Goal: Task Accomplishment & Management: Manage account settings

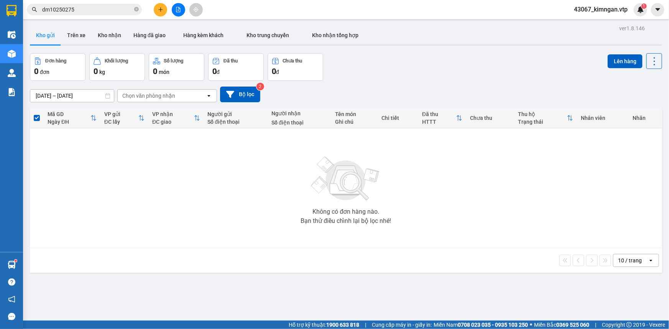
click at [158, 12] on icon "plus" at bounding box center [160, 9] width 5 height 5
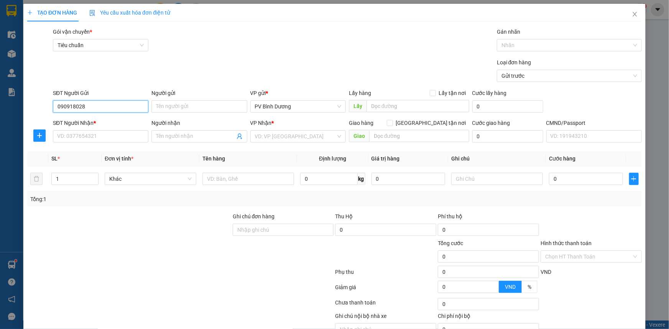
type input "0909180287"
click at [115, 119] on div "0909180287 - [PERSON_NAME]" at bounding box center [99, 122] width 85 height 8
type input "THẢO"
type input "0886677710"
type input "nhi"
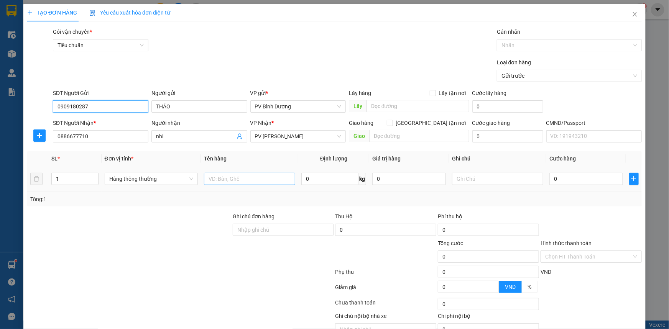
type input "0909180287"
click at [259, 176] on input "text" at bounding box center [249, 179] width 91 height 12
type input "s"
type input "sâm nước"
click at [474, 179] on input "text" at bounding box center [497, 179] width 91 height 12
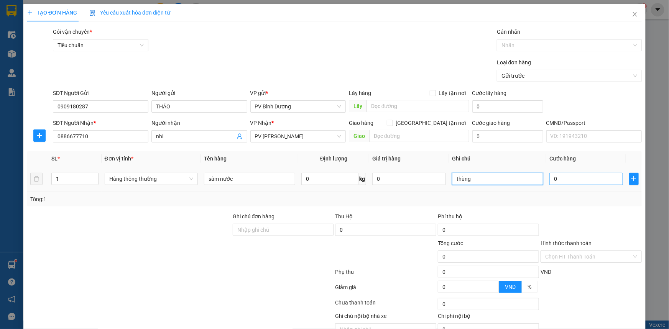
type input "thùng"
click at [567, 176] on input "0" at bounding box center [586, 179] width 74 height 12
type input "6"
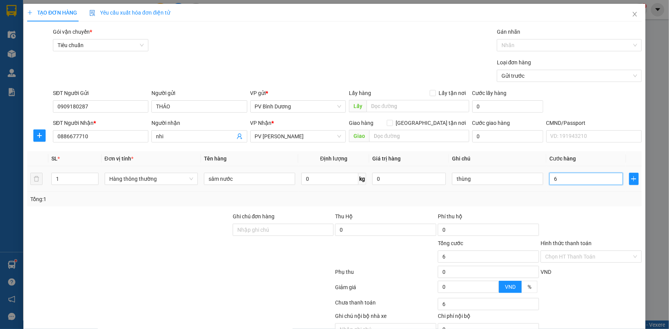
type input "60"
type input "600"
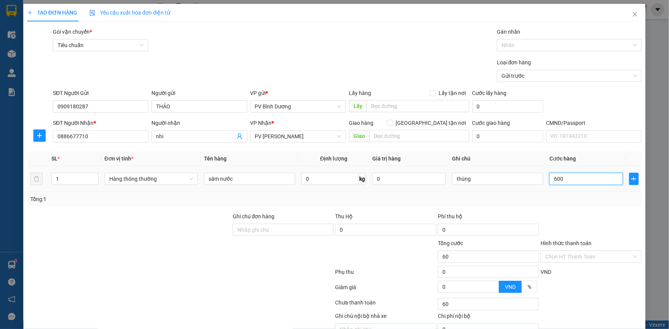
type input "600"
type input "6.000"
type input "60.000"
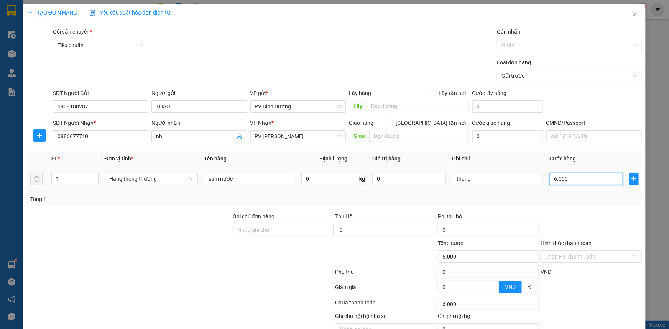
type input "60.000"
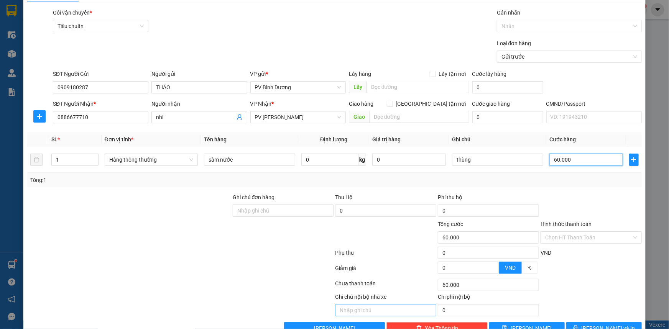
scroll to position [39, 0]
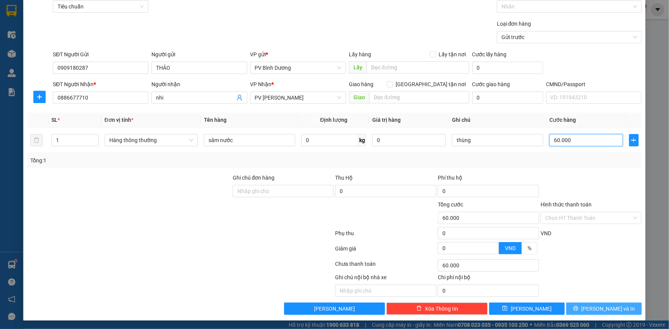
type input "60.000"
click at [592, 307] on button "[PERSON_NAME] và In" at bounding box center [604, 309] width 76 height 12
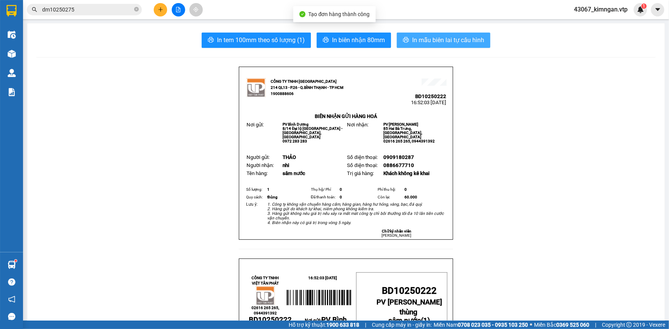
click at [456, 46] on button "In mẫu biên lai tự cấu hình" at bounding box center [444, 40] width 94 height 15
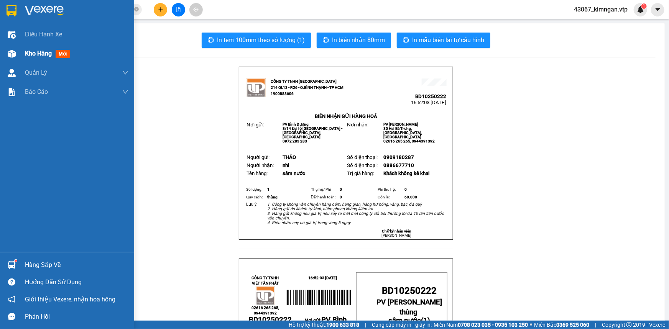
click at [35, 54] on span "Kho hàng" at bounding box center [38, 53] width 27 height 7
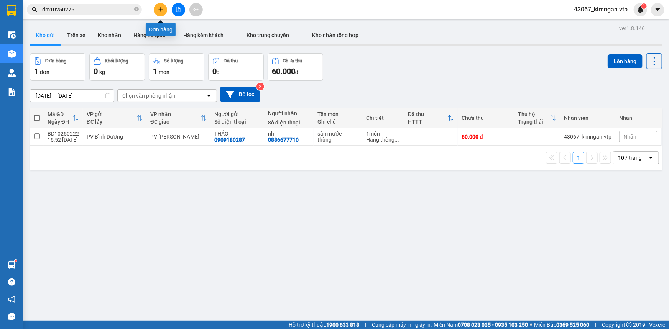
click at [159, 12] on button at bounding box center [160, 9] width 13 height 13
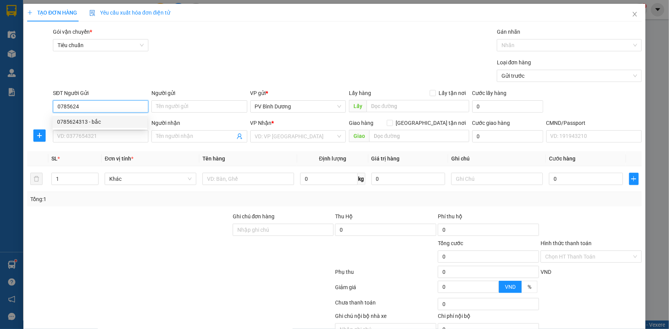
click at [90, 119] on div "0785624313 - bắc" at bounding box center [99, 122] width 85 height 8
type input "0785624313"
type input "bắc"
type input "0978944289"
type input "chú hà"
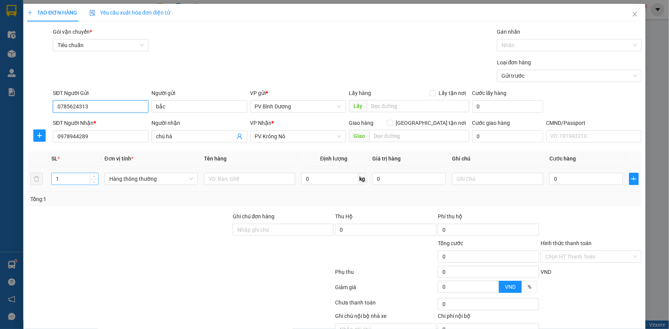
type input "0785624313"
click at [77, 179] on input "1" at bounding box center [75, 179] width 46 height 12
type input "2"
type input "4"
click at [270, 179] on input "text" at bounding box center [249, 179] width 91 height 12
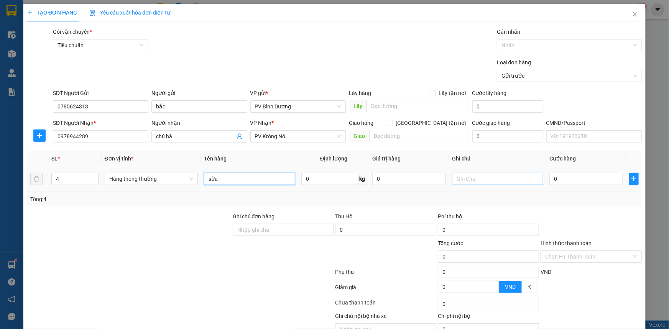
type input "sữa"
click at [487, 176] on input "text" at bounding box center [497, 179] width 91 height 12
type input "thùng"
click at [546, 182] on td "0" at bounding box center [586, 179] width 80 height 26
click at [81, 175] on input "4" at bounding box center [75, 179] width 46 height 12
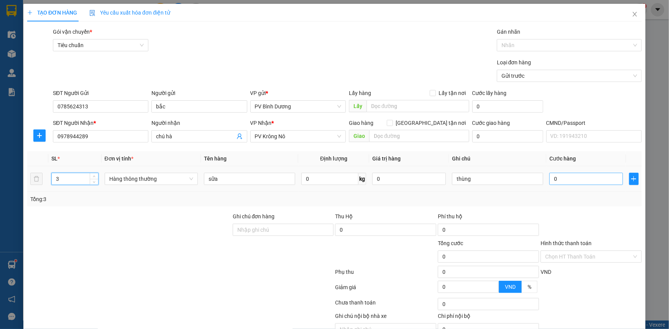
type input "3"
click at [577, 184] on input "0" at bounding box center [586, 179] width 74 height 12
type input "9"
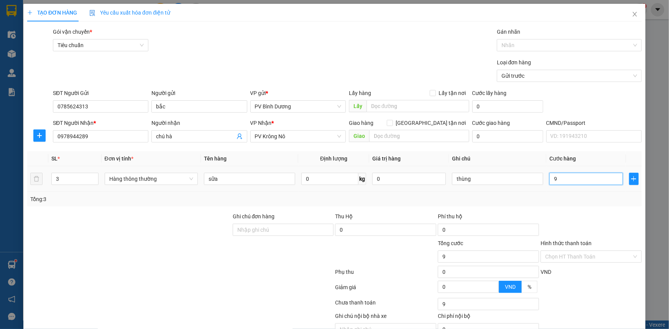
type input "90"
type input "900"
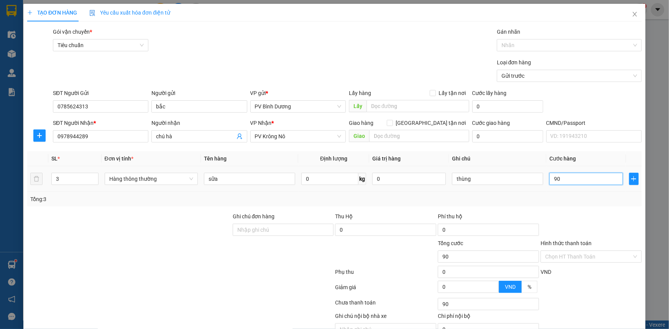
type input "900"
type input "9.000"
type input "90.000"
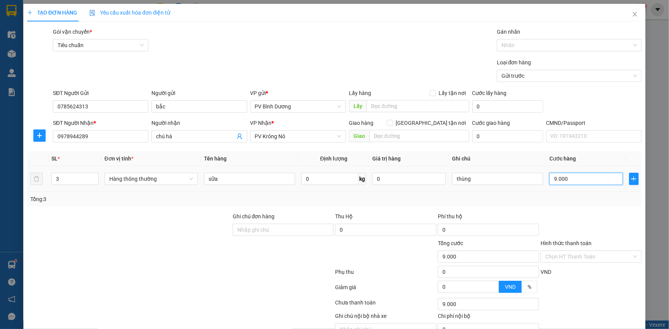
type input "90.000"
click at [562, 255] on input "Hình thức thanh toán" at bounding box center [588, 257] width 87 height 12
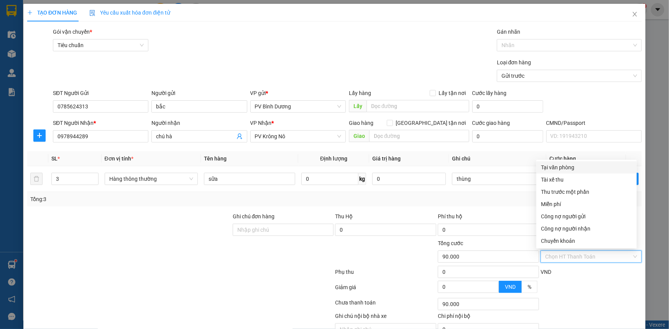
click at [566, 163] on div "Tại văn phòng" at bounding box center [586, 167] width 100 height 12
type input "0"
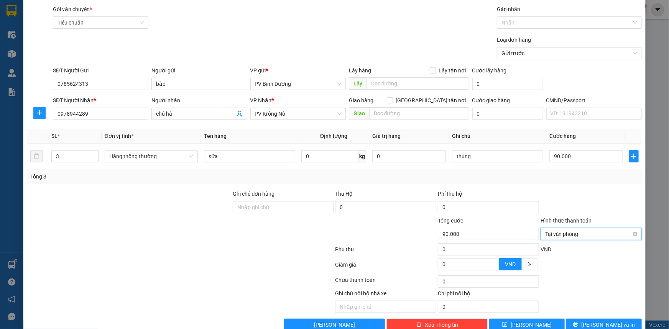
scroll to position [35, 0]
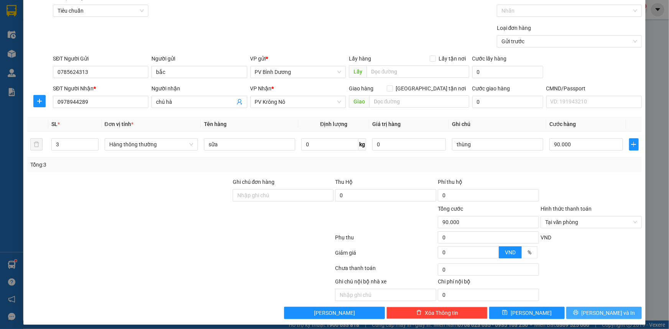
click at [582, 309] on button "[PERSON_NAME] và In" at bounding box center [604, 313] width 76 height 12
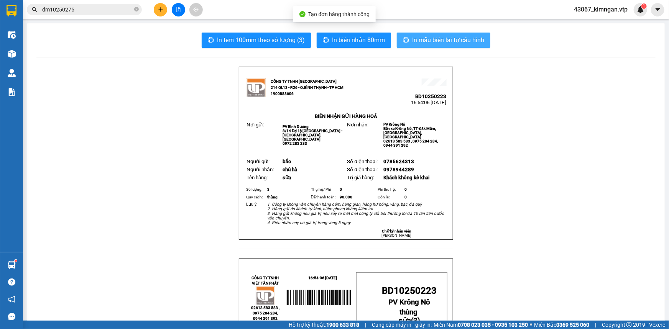
click at [429, 39] on span "In mẫu biên lai tự cấu hình" at bounding box center [448, 40] width 72 height 10
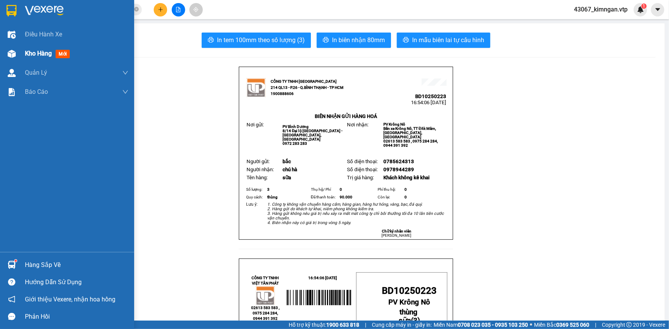
click at [19, 51] on div "Kho hàng mới" at bounding box center [67, 53] width 134 height 19
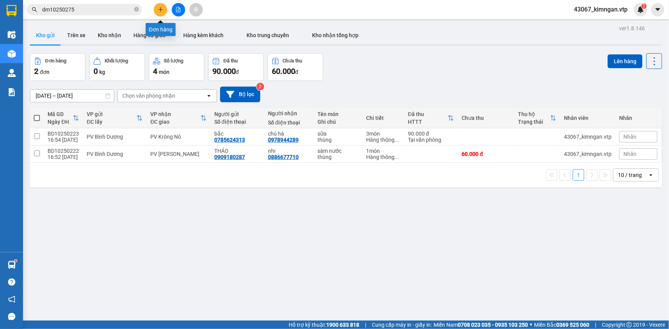
click at [161, 8] on icon "plus" at bounding box center [160, 9] width 5 height 5
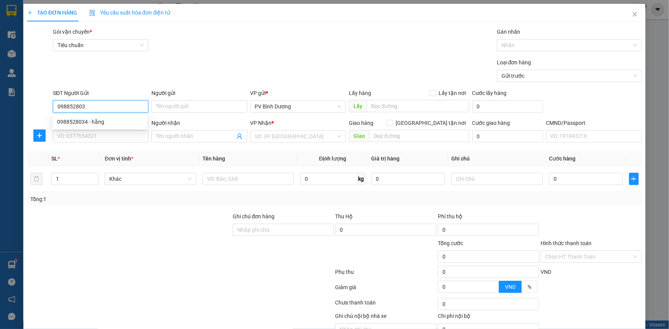
type input "0988528034"
click at [77, 116] on div "0988528034 - hằng" at bounding box center [100, 122] width 95 height 12
type input "hằng"
type input "0919129744"
type input "hà"
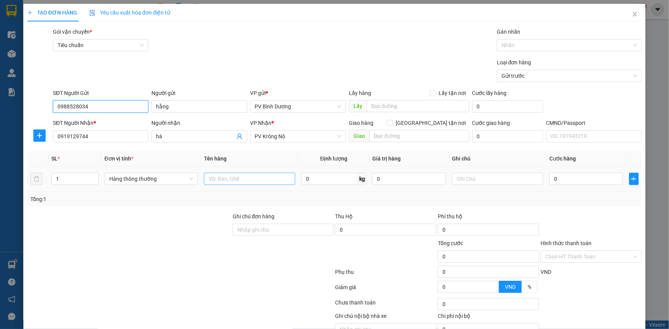
type input "0988528034"
click at [257, 177] on input "text" at bounding box center [249, 179] width 91 height 12
type input "q"
type input "quần áo"
drag, startPoint x: 450, startPoint y: 167, endPoint x: 442, endPoint y: 171, distance: 9.1
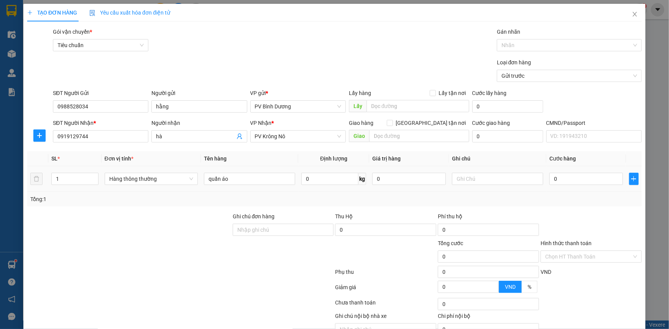
click at [449, 168] on td at bounding box center [497, 179] width 97 height 26
click at [464, 183] on input "text" at bounding box center [497, 179] width 91 height 12
type input "kiện"
click at [567, 186] on div "0" at bounding box center [586, 178] width 74 height 15
click at [577, 177] on input "0" at bounding box center [586, 179] width 74 height 12
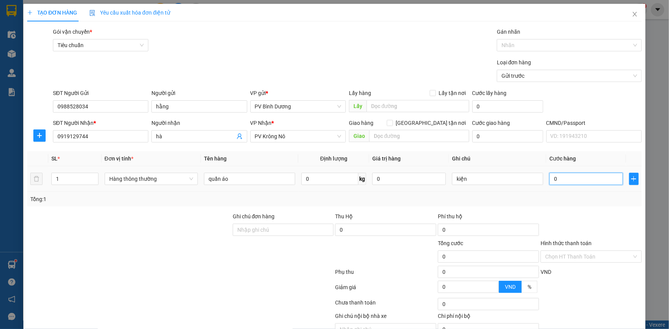
type input "4"
type input "40"
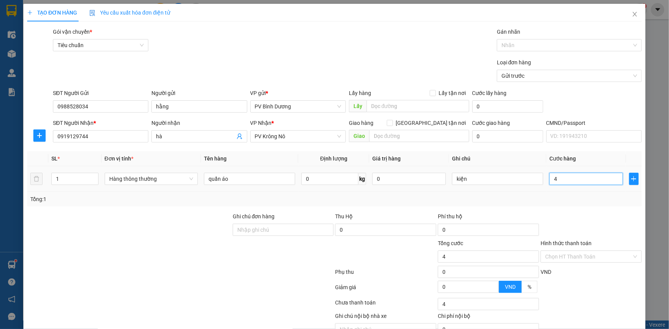
type input "40"
type input "400"
type input "4.000"
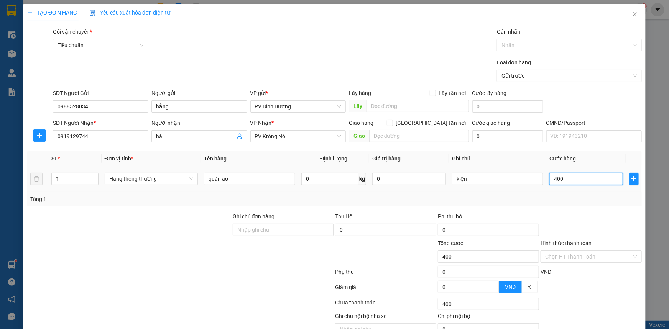
type input "4.000"
type input "40.000"
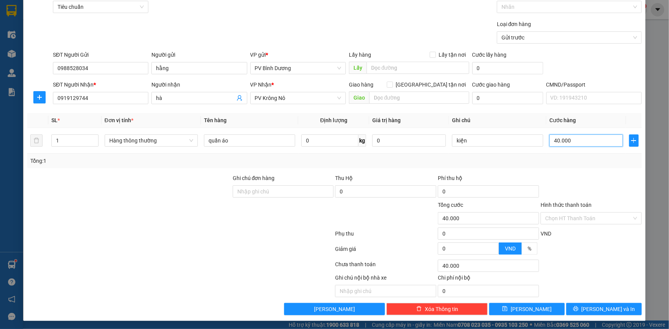
scroll to position [39, 0]
type input "40.000"
drag, startPoint x: 590, startPoint y: 306, endPoint x: 594, endPoint y: 294, distance: 12.5
click at [591, 306] on button "[PERSON_NAME] và In" at bounding box center [604, 309] width 76 height 12
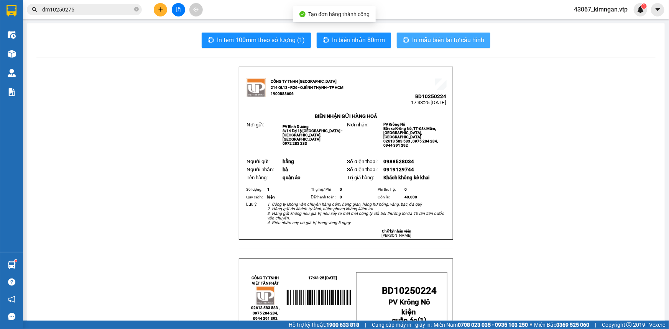
click at [433, 34] on button "In mẫu biên lai tự cấu hình" at bounding box center [444, 40] width 94 height 15
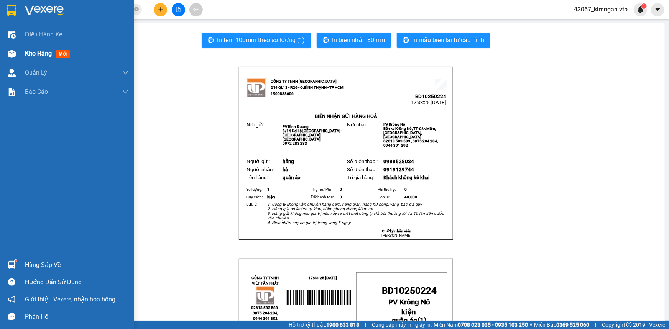
click at [25, 56] on span "Kho hàng" at bounding box center [38, 53] width 27 height 7
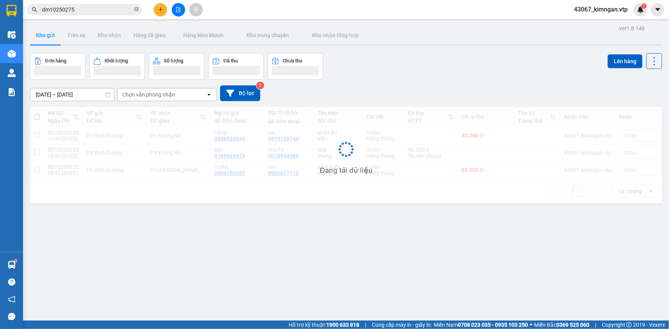
click at [193, 220] on div "ver 1.8.146 Kho gửi Trên xe Kho nhận Hàng đã giao Hàng kèm khách Kho trung chuy…" at bounding box center [346, 187] width 638 height 329
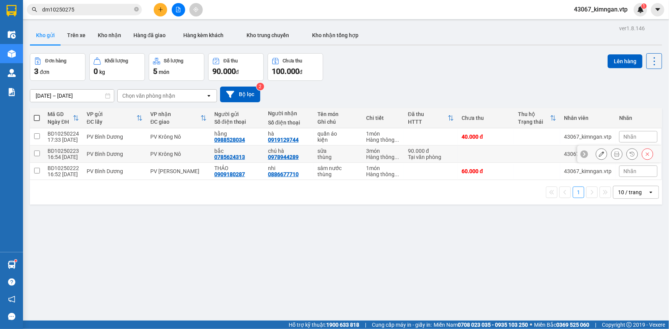
drag, startPoint x: 32, startPoint y: 153, endPoint x: 40, endPoint y: 150, distance: 8.3
click at [33, 152] on td at bounding box center [37, 154] width 14 height 17
checkbox input "true"
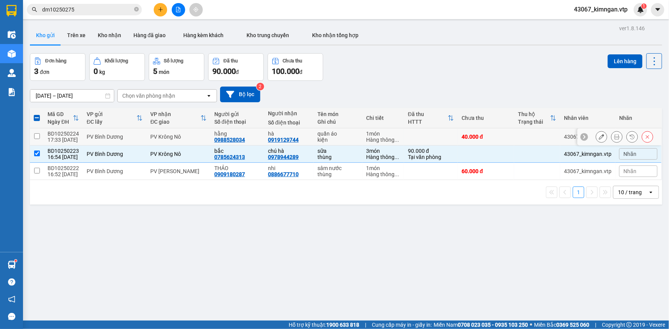
click at [35, 141] on td at bounding box center [37, 136] width 14 height 17
checkbox input "true"
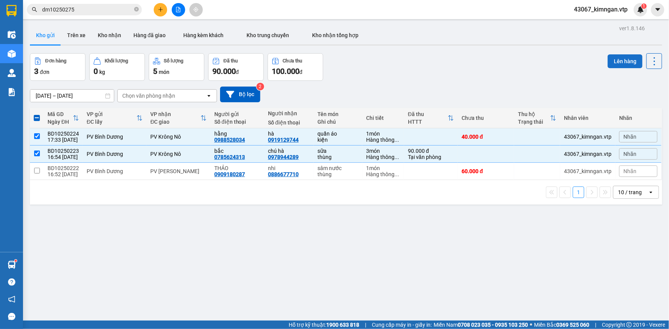
click at [619, 63] on button "Lên hàng" at bounding box center [625, 61] width 35 height 14
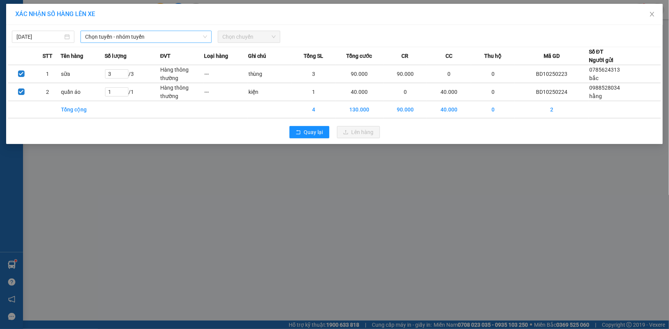
click at [179, 38] on span "Chọn tuyến - nhóm tuyến" at bounding box center [146, 37] width 122 height 12
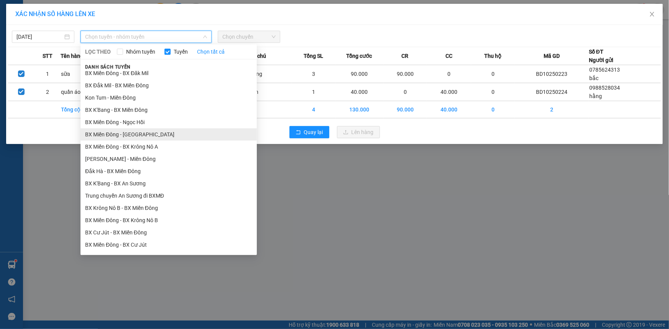
scroll to position [139, 0]
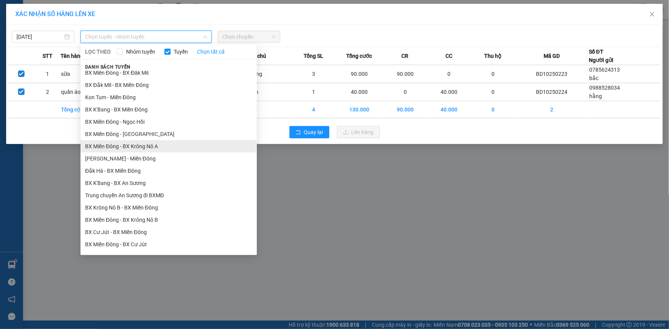
click at [153, 146] on li "BX Miền Đông - BX Krông Nô A" at bounding box center [169, 146] width 176 height 12
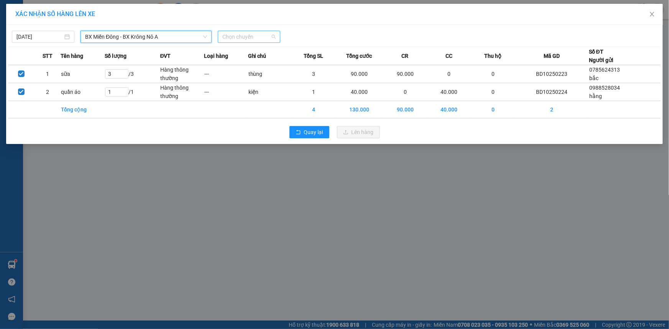
click at [260, 39] on span "Chọn chuyến" at bounding box center [248, 37] width 53 height 12
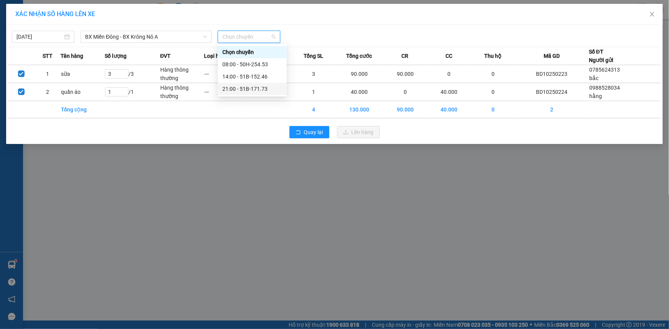
click at [239, 89] on div "21:00 - 51B-171.73" at bounding box center [252, 89] width 60 height 8
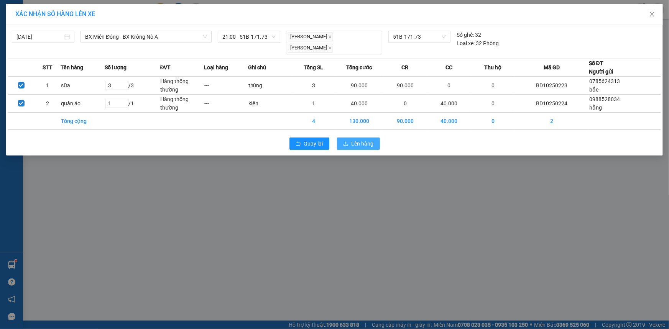
click at [365, 141] on span "Lên hàng" at bounding box center [363, 144] width 22 height 8
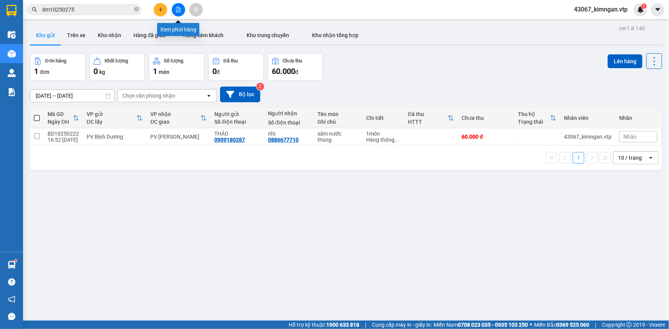
click at [181, 8] on button at bounding box center [178, 9] width 13 height 13
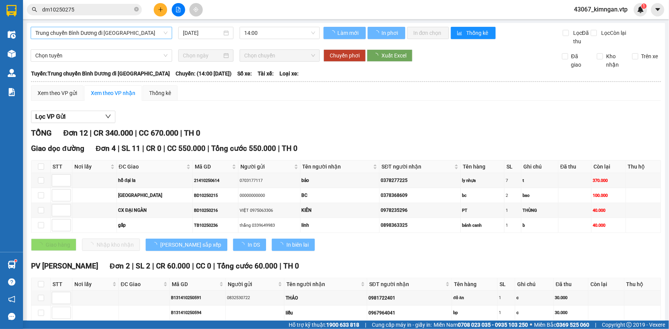
drag, startPoint x: 134, startPoint y: 38, endPoint x: 134, endPoint y: 32, distance: 5.8
click at [134, 36] on span "Trung chuyển Bình Dương đi [GEOGRAPHIC_DATA]" at bounding box center [101, 33] width 132 height 12
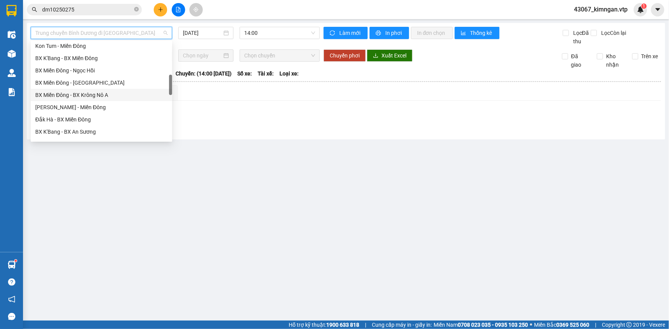
scroll to position [244, 0]
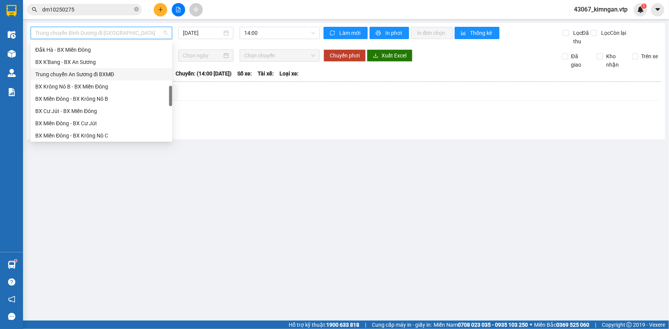
click at [115, 75] on div "Trung chuyển An Sương đi BXMĐ" at bounding box center [101, 74] width 132 height 8
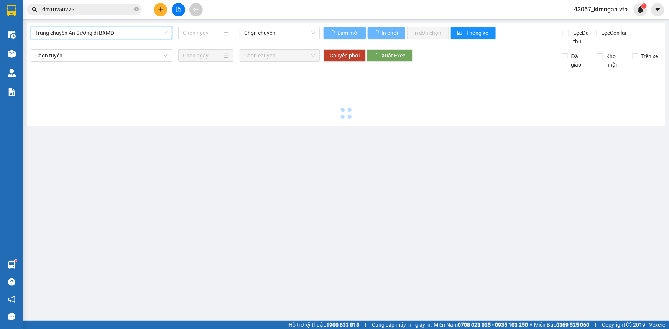
type input "[DATE]"
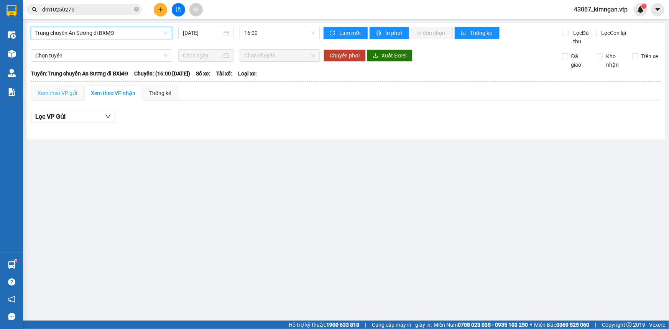
click at [41, 88] on div "Xem theo VP gửi" at bounding box center [57, 92] width 53 height 15
click at [104, 93] on div "Xem theo VP nhận" at bounding box center [113, 93] width 44 height 8
click at [66, 93] on div "Xem theo VP gửi" at bounding box center [57, 93] width 39 height 8
click at [100, 91] on div "Xem theo VP nhận" at bounding box center [113, 93] width 44 height 8
click at [60, 95] on div "Xem theo VP gửi" at bounding box center [57, 93] width 39 height 8
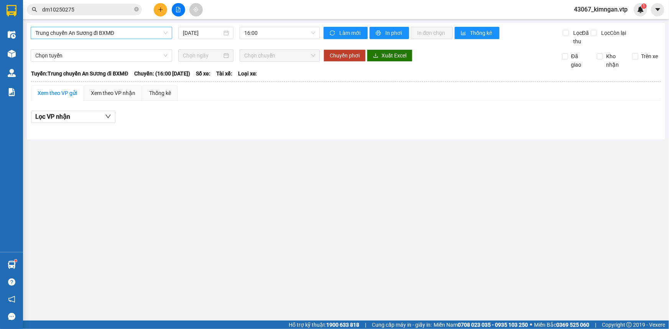
click at [122, 33] on span "Trung chuyển An Sương đi BXMĐ" at bounding box center [101, 33] width 132 height 12
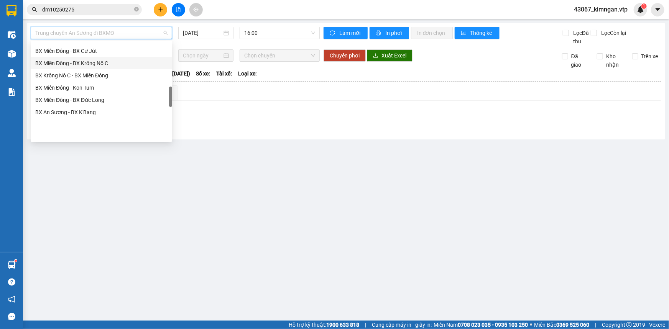
scroll to position [281, 0]
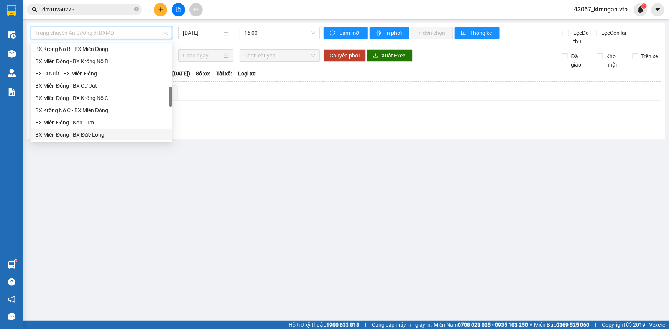
click at [245, 233] on main "Trung chuyển An Sương đi BXMĐ [DATE] 16:00 Làm mới In phơi In đơn chọn Thống kê…" at bounding box center [334, 160] width 669 height 321
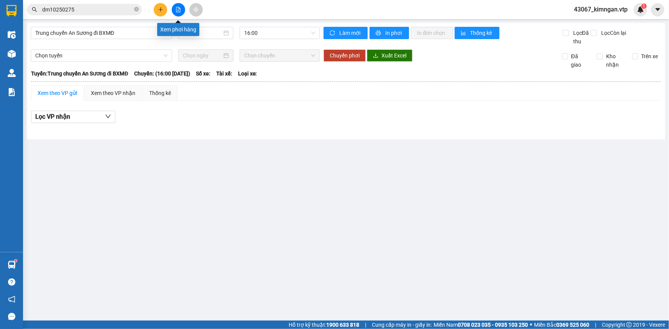
click at [179, 13] on button at bounding box center [178, 9] width 13 height 13
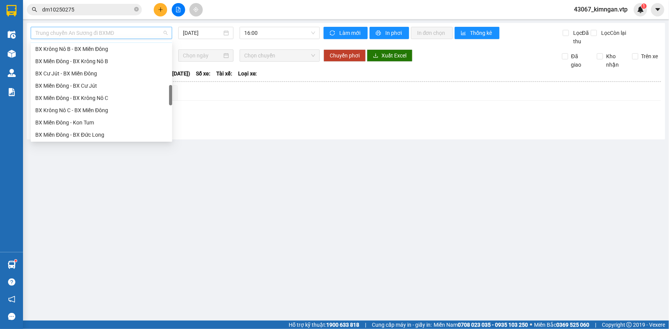
click at [134, 38] on span "Trung chuyển An Sương đi BXMĐ" at bounding box center [101, 33] width 132 height 12
click at [94, 72] on div "BX Miền Đông - BX Krông Nô B" at bounding box center [101, 73] width 132 height 8
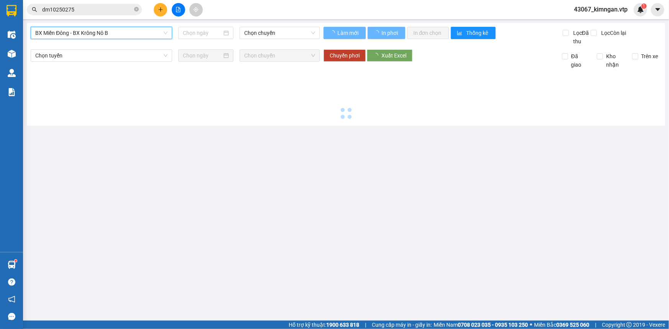
type input "[DATE]"
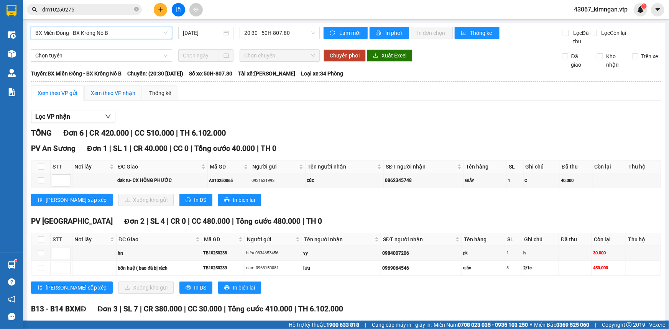
click at [109, 93] on div "Xem theo VP nhận" at bounding box center [113, 93] width 44 height 8
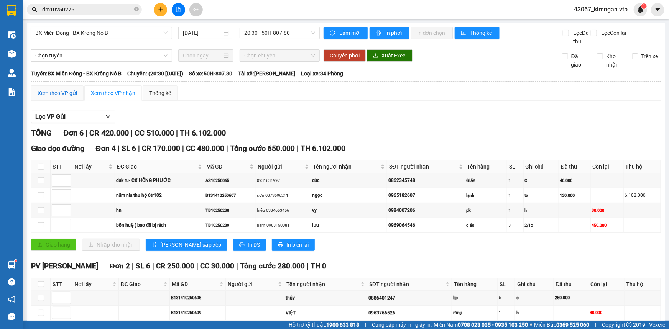
click at [64, 92] on div "Xem theo VP gửi" at bounding box center [57, 93] width 39 height 8
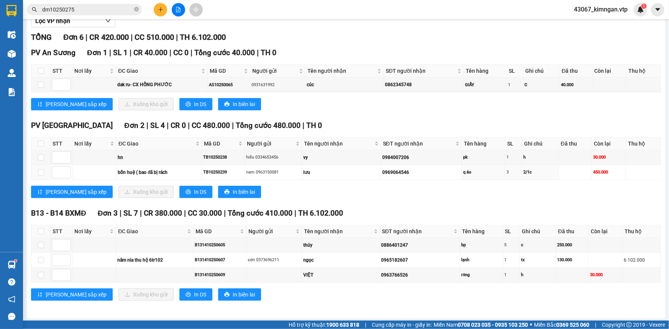
scroll to position [96, 0]
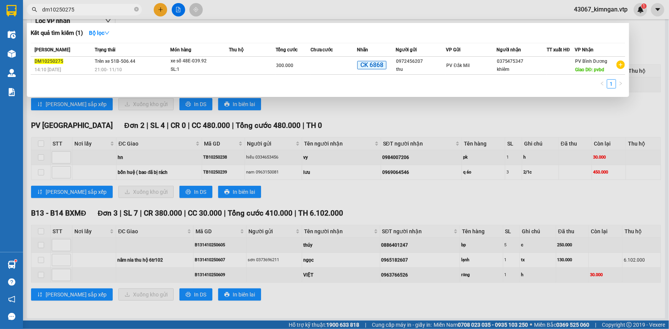
click at [96, 8] on input "dm10250275" at bounding box center [87, 9] width 90 height 8
click at [118, 8] on input "dm10250275" at bounding box center [87, 9] width 90 height 8
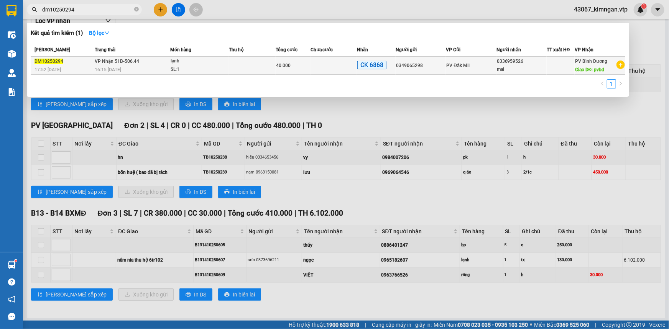
type input "dm10250294"
click at [299, 71] on td "40.000" at bounding box center [293, 66] width 35 height 18
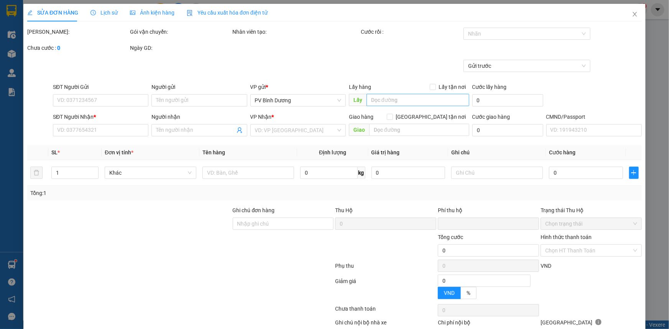
type input "2.000"
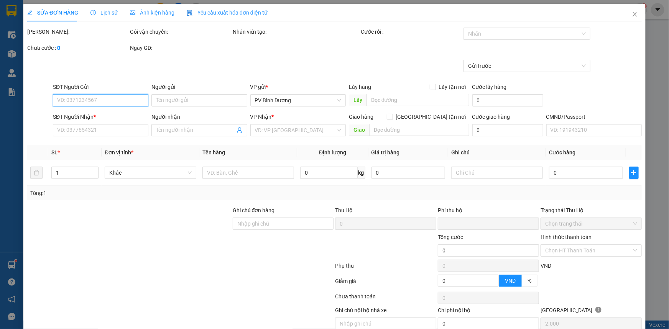
type input "0349065298"
type input "0336959526"
type input "mai"
type input "pvbd"
type input "ck 68-90k-11.10/17h51"
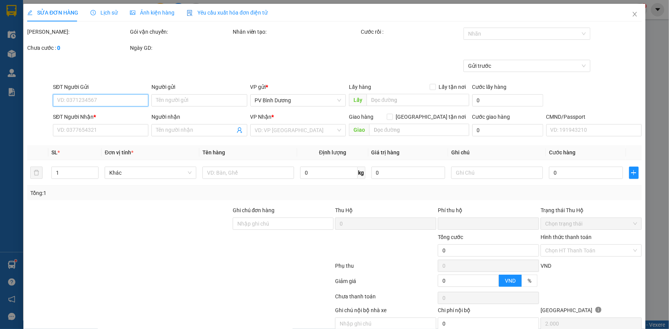
type input "0"
type input "40.000"
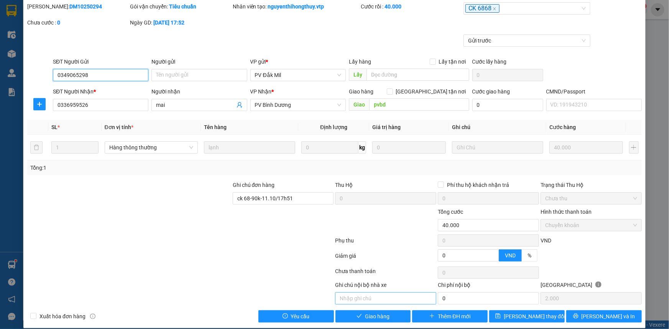
scroll to position [33, 0]
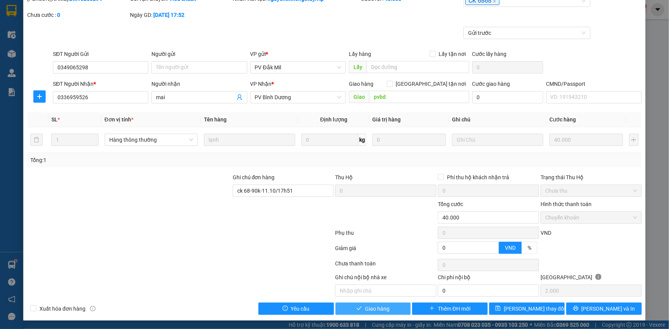
click at [385, 306] on span "Giao hàng" at bounding box center [377, 309] width 25 height 8
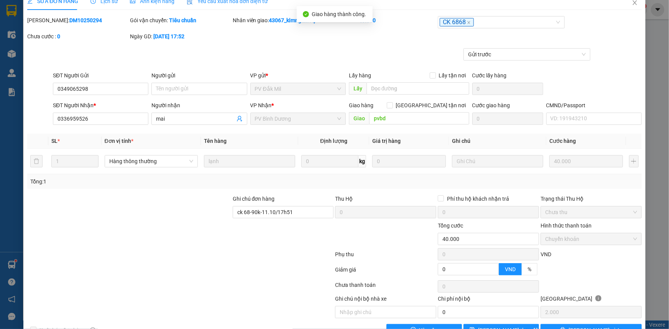
scroll to position [0, 0]
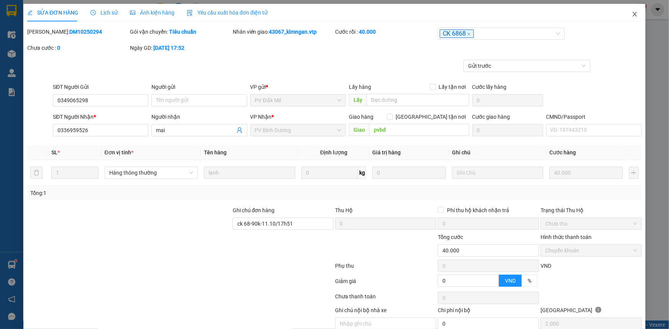
click at [632, 11] on icon "close" at bounding box center [635, 14] width 6 height 6
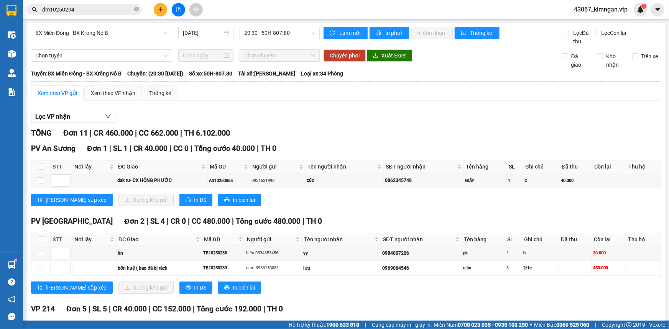
click at [102, 10] on input "dm10250294" at bounding box center [87, 9] width 90 height 8
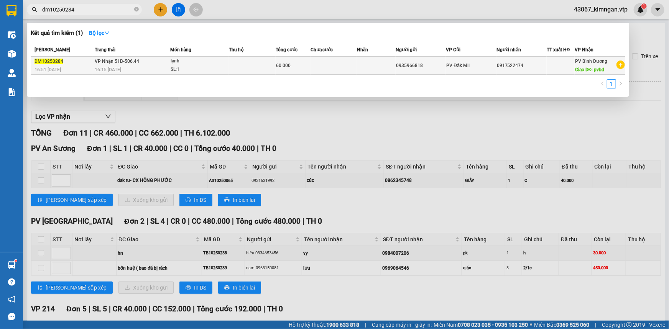
type input "dm10250284"
click at [179, 62] on div "lạnh" at bounding box center [200, 61] width 58 height 8
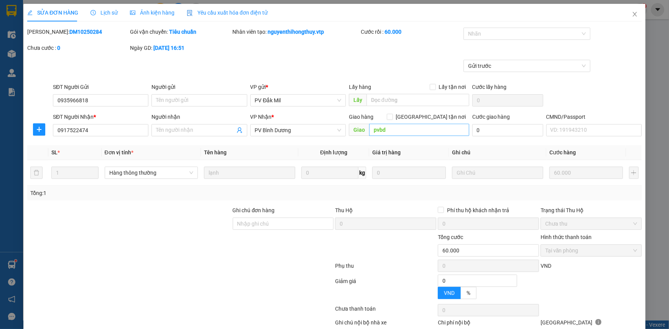
type input "3.000"
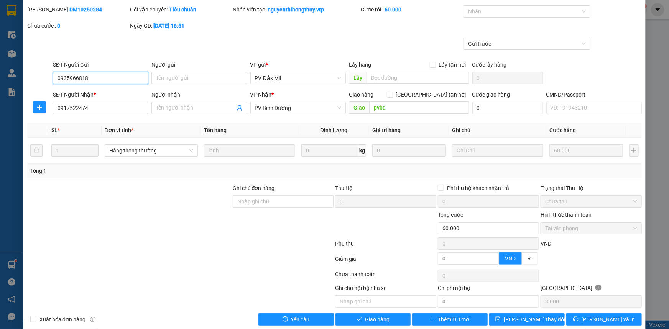
scroll to position [33, 0]
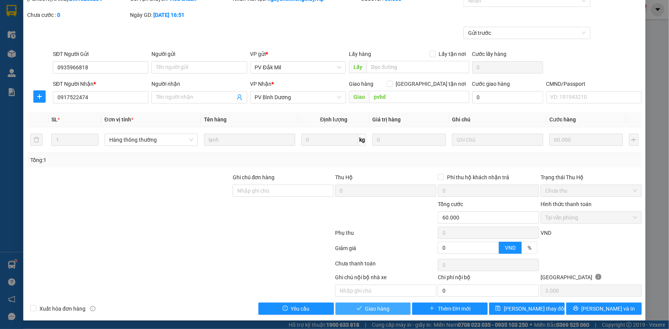
click at [375, 305] on span "Giao hàng" at bounding box center [377, 309] width 25 height 8
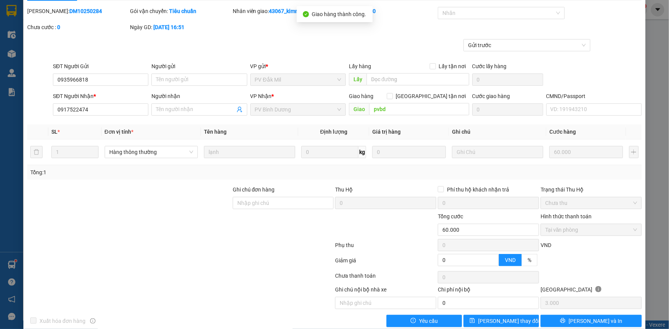
scroll to position [0, 0]
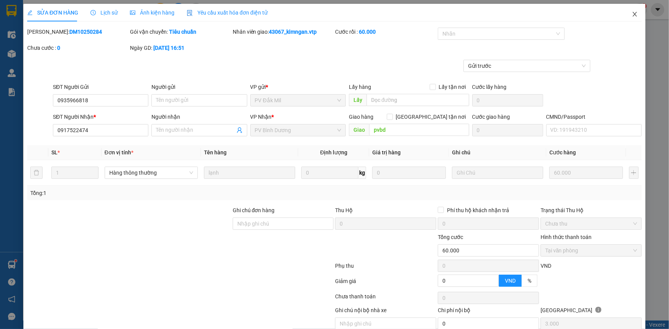
click at [633, 15] on icon "close" at bounding box center [635, 14] width 4 height 5
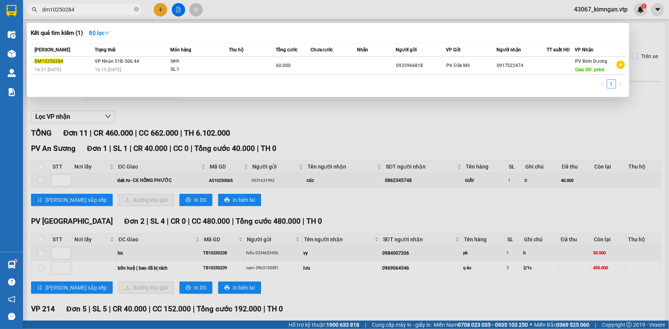
click at [109, 8] on input "dm10250284" at bounding box center [87, 9] width 90 height 8
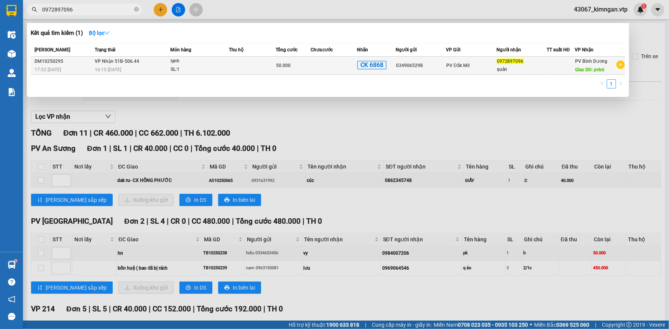
type input "0972897096"
click at [210, 59] on div "lạnh" at bounding box center [200, 61] width 58 height 8
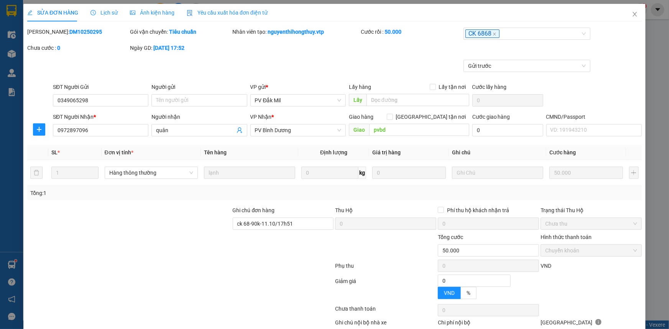
type input "2.500"
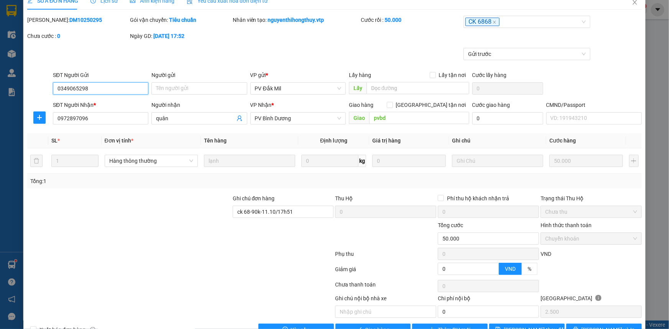
scroll to position [33, 0]
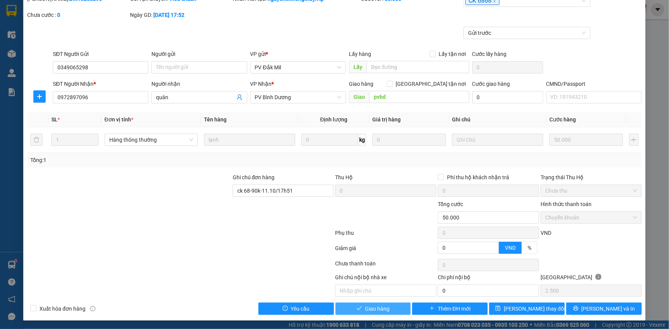
click at [388, 307] on button "Giao hàng" at bounding box center [373, 309] width 76 height 12
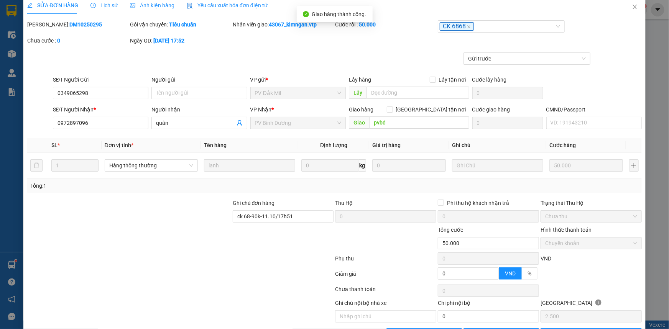
scroll to position [0, 0]
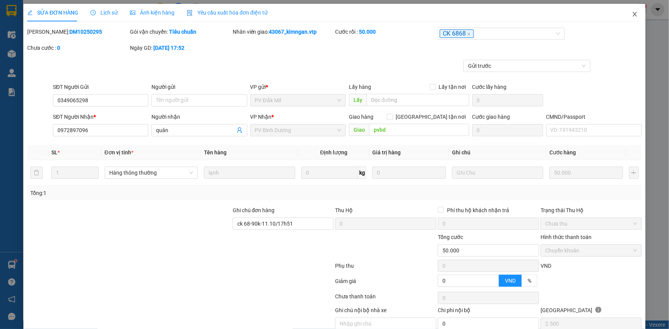
click at [632, 16] on icon "close" at bounding box center [635, 14] width 6 height 6
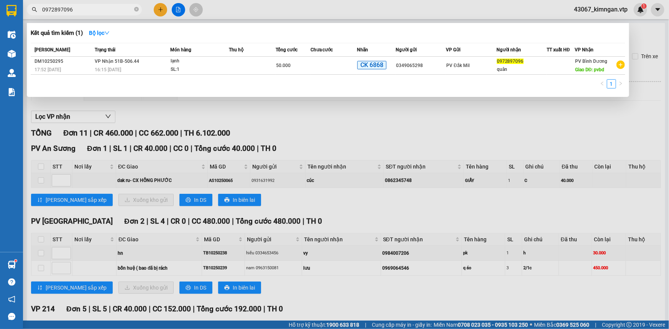
click at [95, 11] on input "0972897096" at bounding box center [87, 9] width 90 height 8
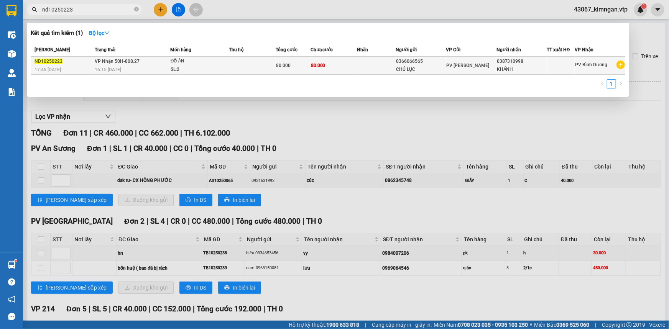
type input "nd10250223"
click at [208, 68] on div "SL: 2" at bounding box center [200, 70] width 58 height 8
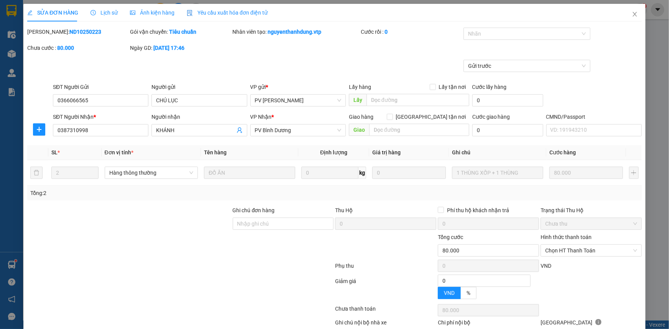
type input "4.000"
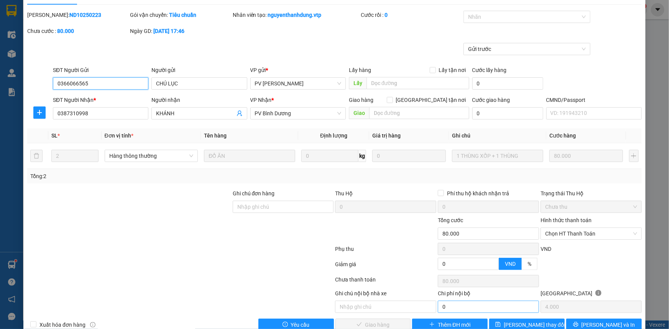
scroll to position [33, 0]
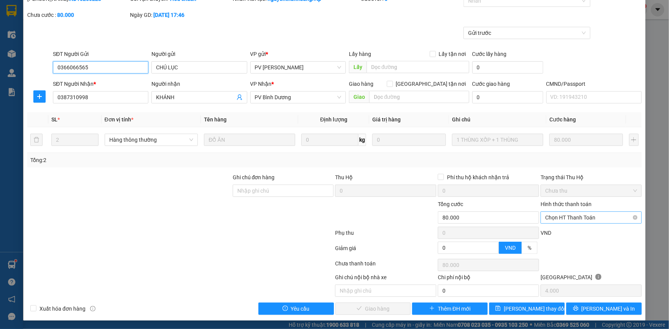
click at [591, 215] on span "Chọn HT Thanh Toán" at bounding box center [591, 218] width 92 height 12
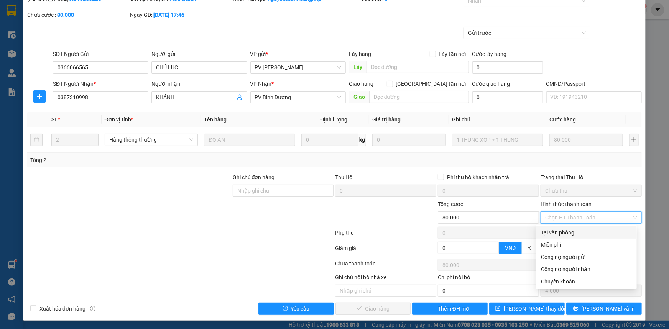
click at [573, 233] on div "Tại văn phòng" at bounding box center [586, 233] width 91 height 8
type input "0"
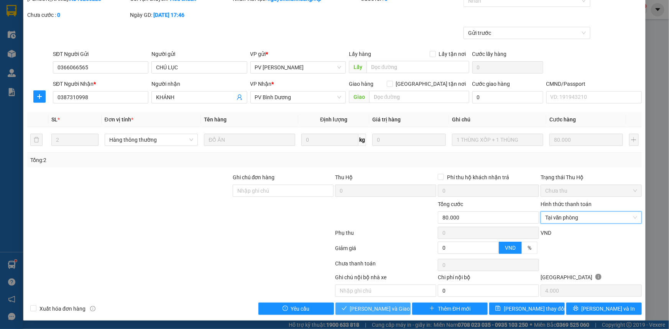
click at [378, 310] on span "[PERSON_NAME] và Giao hàng" at bounding box center [387, 309] width 74 height 8
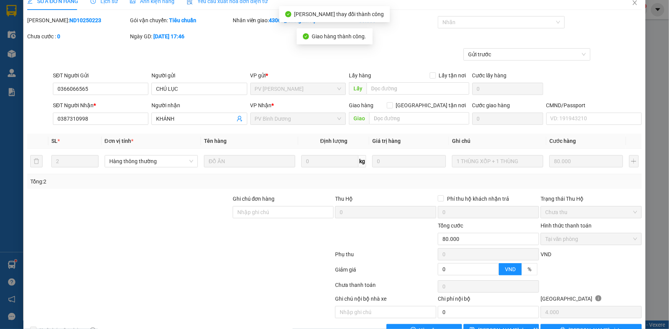
scroll to position [0, 0]
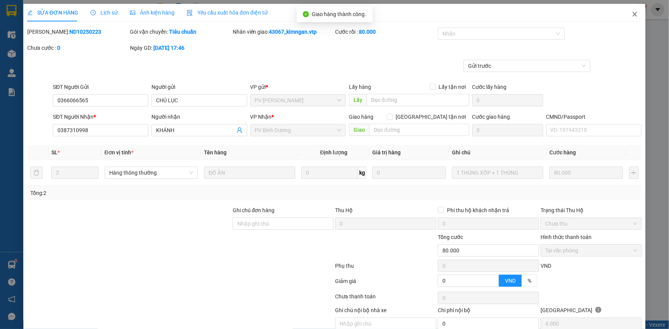
click at [633, 15] on icon "close" at bounding box center [635, 14] width 6 height 6
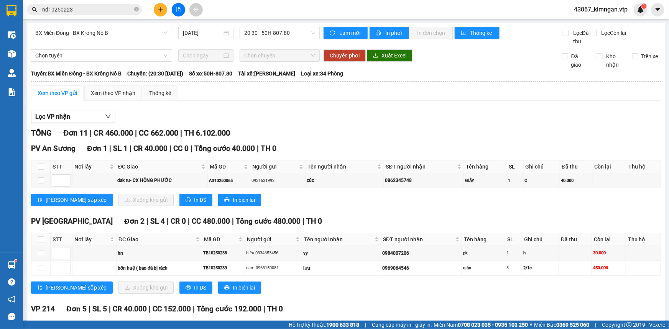
click at [115, 5] on input "nd10250223" at bounding box center [87, 9] width 90 height 8
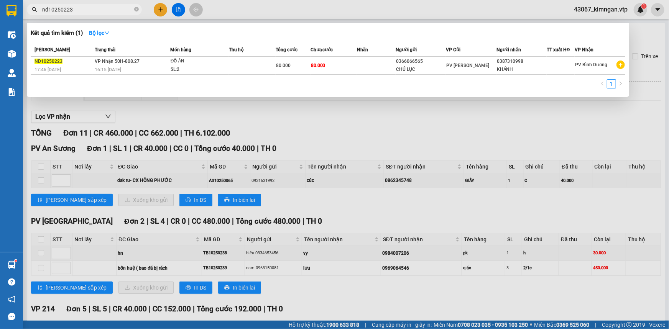
click at [115, 5] on input "nd10250223" at bounding box center [87, 9] width 90 height 8
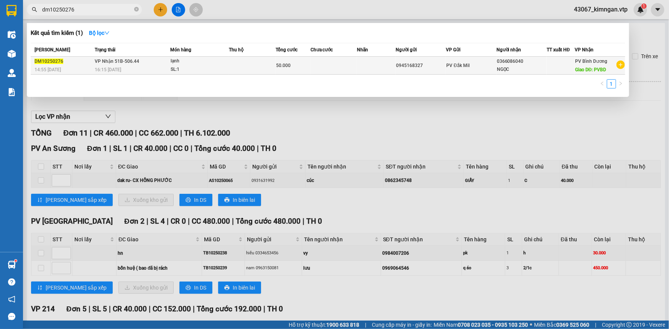
click at [200, 69] on div "SL: 1" at bounding box center [200, 70] width 58 height 8
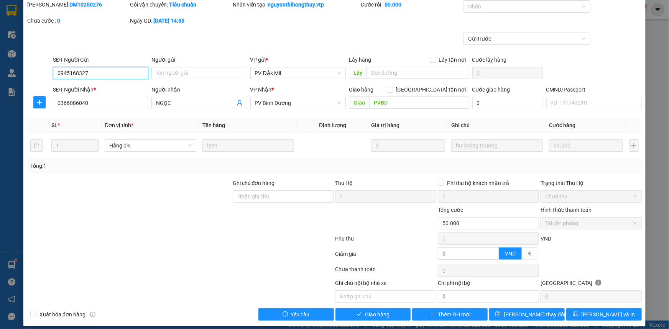
scroll to position [33, 0]
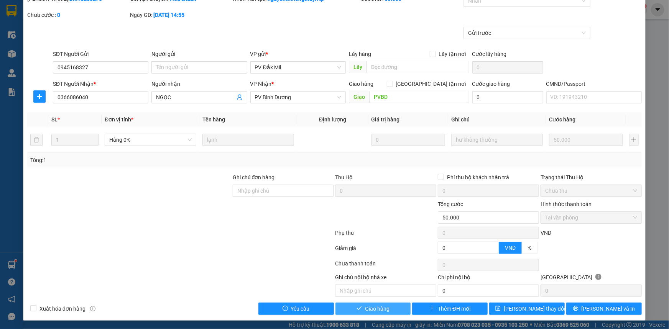
click at [375, 311] on span "Giao hàng" at bounding box center [377, 309] width 25 height 8
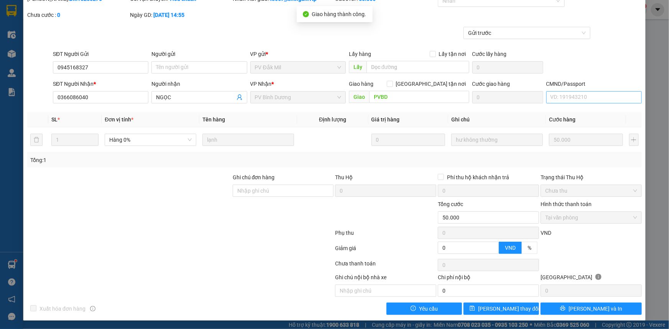
scroll to position [0, 0]
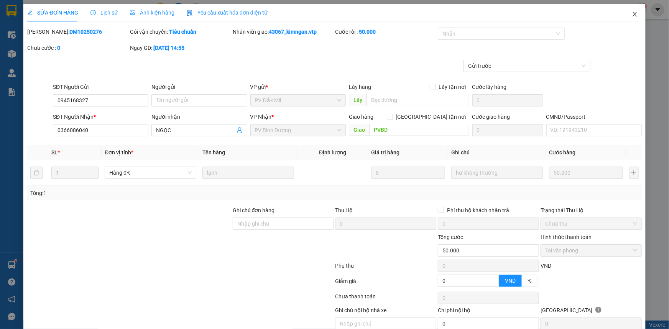
click at [632, 17] on icon "close" at bounding box center [635, 14] width 6 height 6
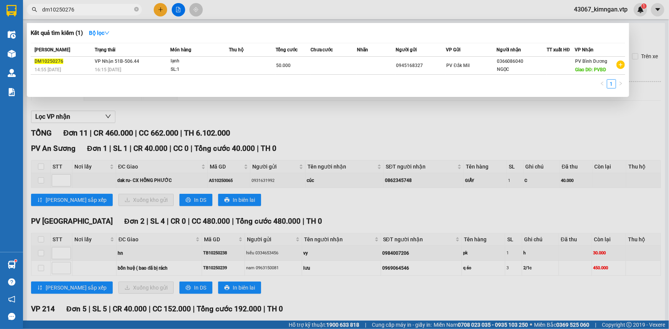
click at [84, 13] on input "dm10250276" at bounding box center [87, 9] width 90 height 8
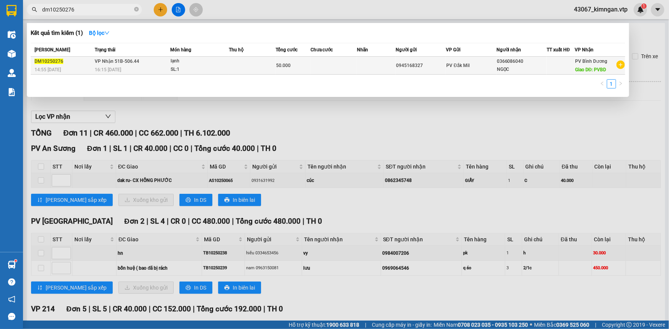
click at [502, 62] on div "0366086040" at bounding box center [521, 62] width 49 height 8
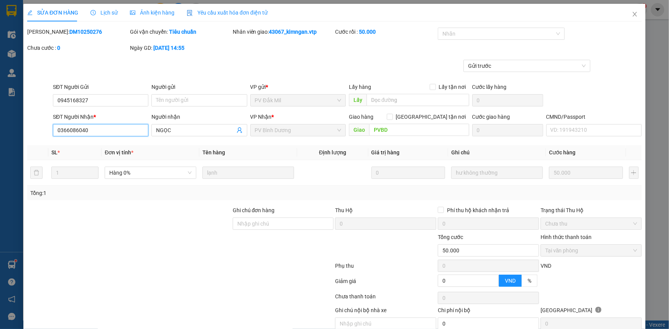
drag, startPoint x: 120, startPoint y: 134, endPoint x: 0, endPoint y: 145, distance: 120.5
click at [0, 145] on div "SỬA ĐƠN HÀNG Lịch sử Ảnh kiện hàng Yêu cầu xuất hóa đơn điện tử Total Paid Fee …" at bounding box center [334, 164] width 669 height 329
click at [632, 15] on icon "close" at bounding box center [635, 14] width 6 height 6
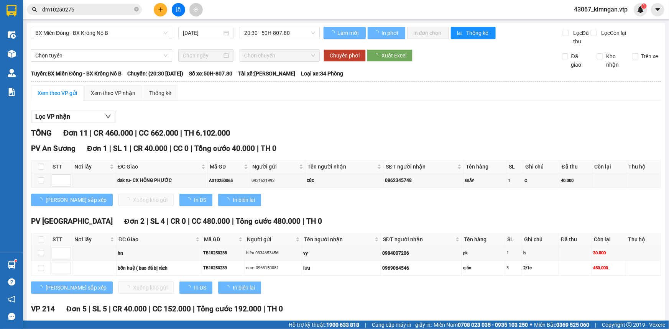
click at [89, 7] on input "dm10250276" at bounding box center [87, 9] width 90 height 8
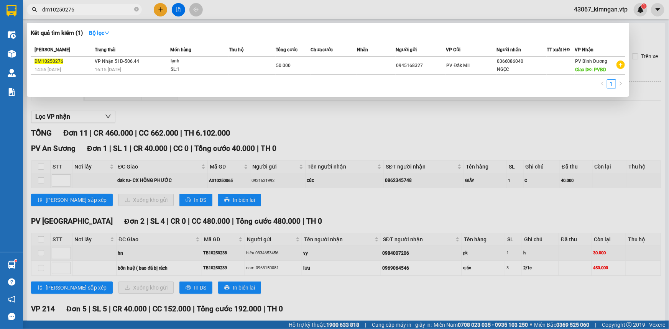
paste input "0366086040"
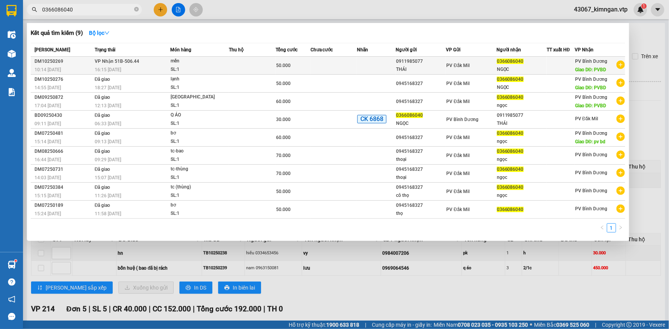
type input "0366086040"
click at [194, 61] on div "mền" at bounding box center [200, 61] width 58 height 8
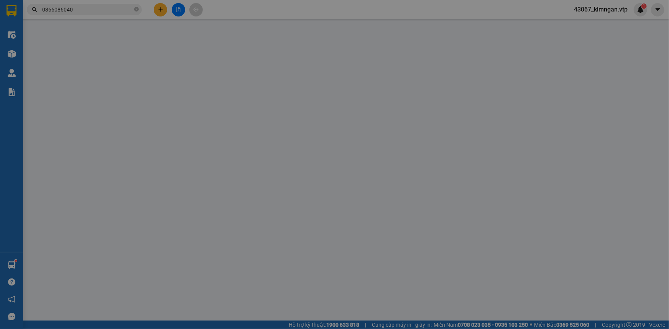
type input "0911985077"
type input "THÁI"
type input "0366086040"
type input "NGỌC"
type input "PVBD"
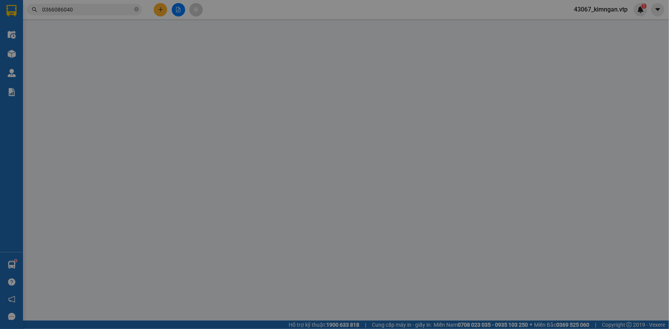
type input "0"
type input "50.000"
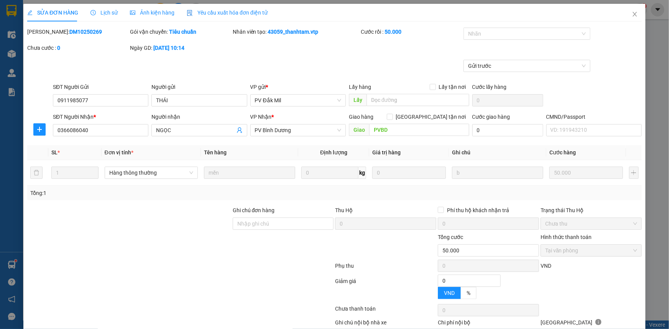
type input "2.500"
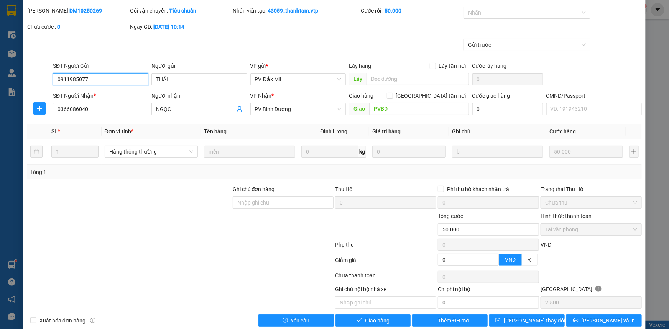
scroll to position [33, 0]
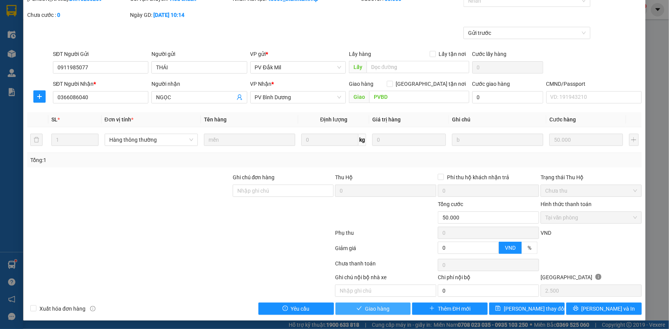
click at [375, 307] on span "Giao hàng" at bounding box center [377, 309] width 25 height 8
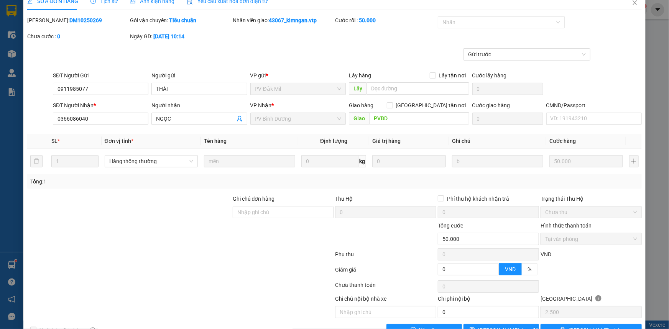
scroll to position [0, 0]
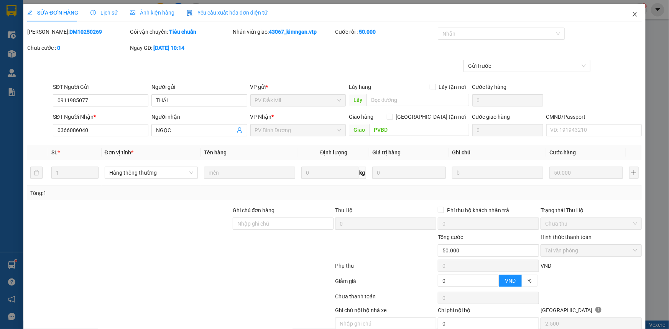
click at [632, 10] on span "Close" at bounding box center [634, 14] width 21 height 21
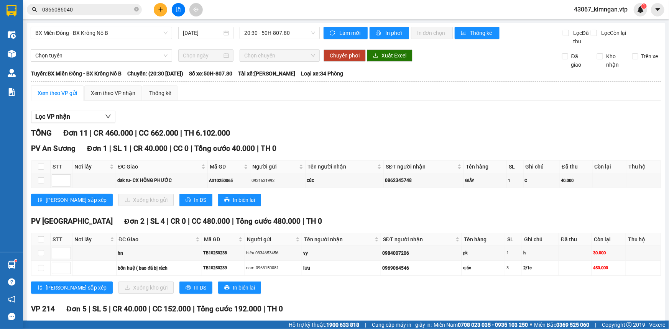
click at [112, 11] on input "0366086040" at bounding box center [87, 9] width 90 height 8
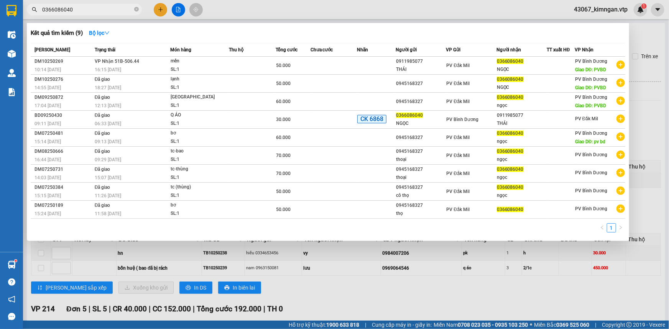
click at [112, 11] on input "0366086040" at bounding box center [87, 9] width 90 height 8
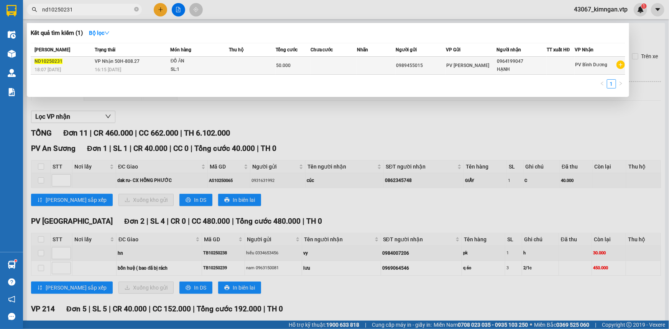
type input "nd10250231"
click at [164, 66] on div "16:15 [DATE]" at bounding box center [132, 70] width 75 height 8
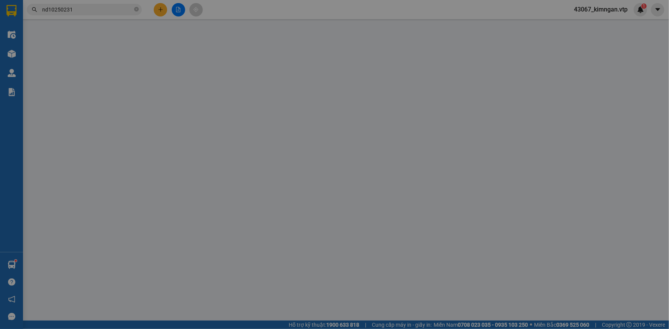
type input "0989455015"
type input "0964199047"
type input "HẠNH"
type input "0"
type input "50.000"
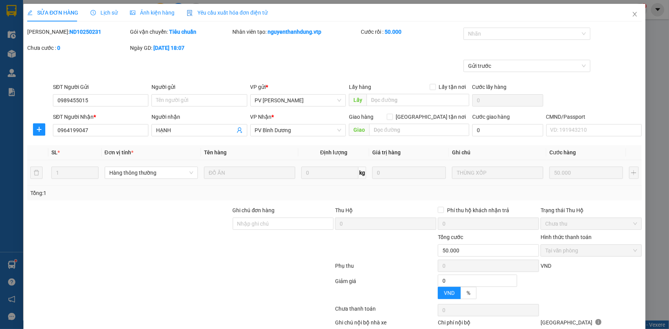
type input "2.500"
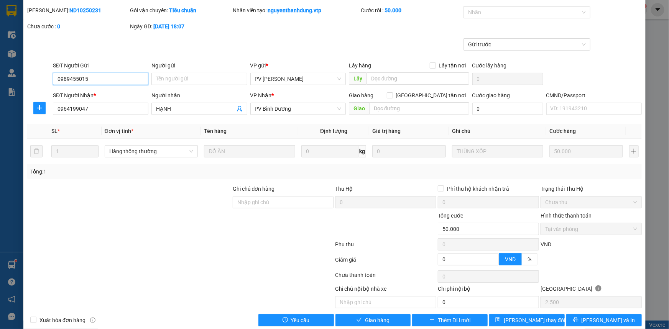
scroll to position [33, 0]
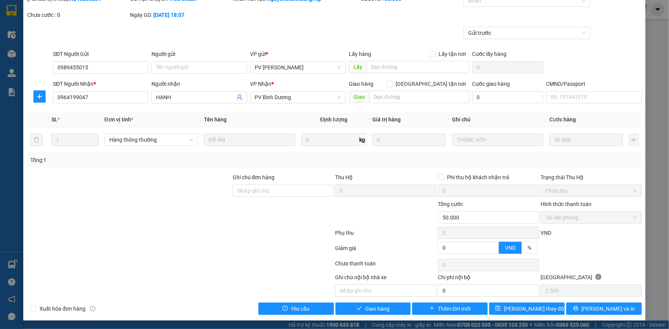
click at [382, 314] on div "SỬA ĐƠN HÀNG Lịch sử Ảnh kiện hàng Yêu cầu xuất hóa đơn điện tử Total Paid Fee …" at bounding box center [334, 146] width 622 height 350
click at [386, 312] on span "Giao hàng" at bounding box center [377, 309] width 25 height 8
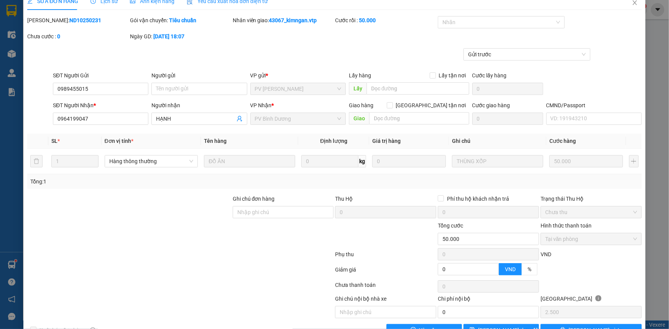
scroll to position [0, 0]
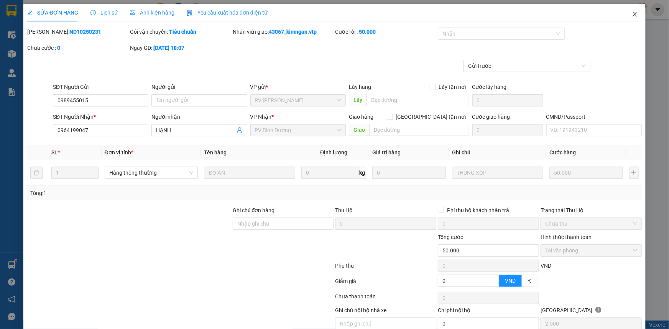
click at [632, 14] on icon "close" at bounding box center [635, 14] width 6 height 6
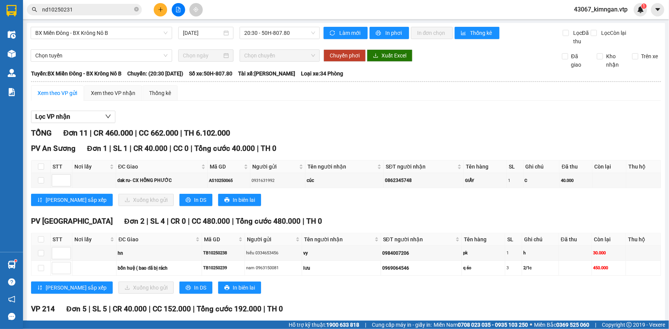
click at [111, 10] on input "nd10250231" at bounding box center [87, 9] width 90 height 8
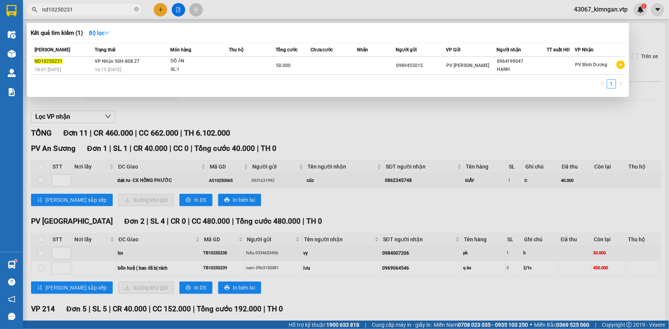
click at [111, 10] on input "nd10250231" at bounding box center [87, 9] width 90 height 8
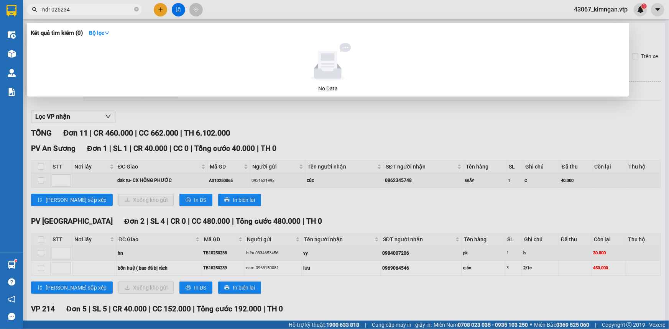
click at [59, 8] on input "nd1025234" at bounding box center [87, 9] width 90 height 8
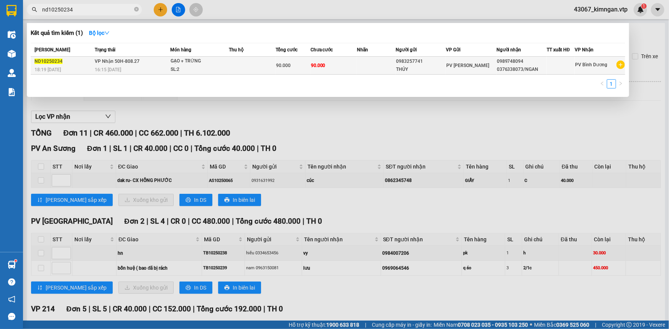
type input "nd10250234"
click at [94, 69] on td "VP Nhận 50H-808.27 16:15 [DATE]" at bounding box center [131, 66] width 77 height 18
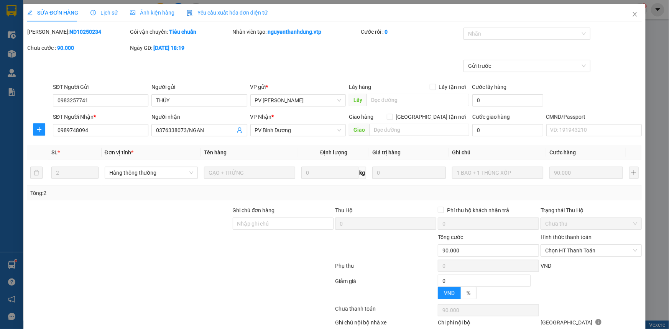
type input "4.500"
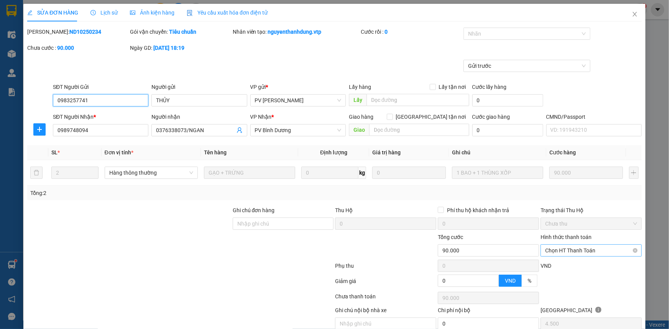
click at [557, 255] on span "Chọn HT Thanh Toán" at bounding box center [591, 251] width 92 height 12
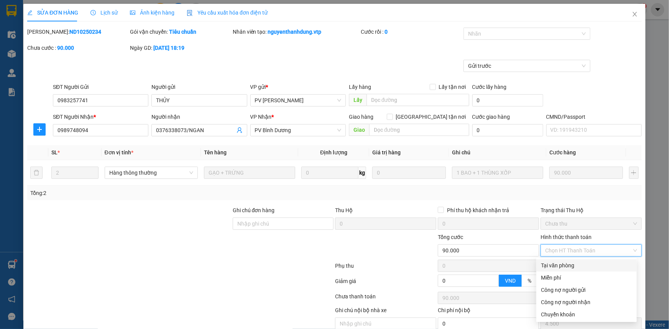
click at [560, 265] on div "Tại văn phòng" at bounding box center [586, 265] width 91 height 8
type input "0"
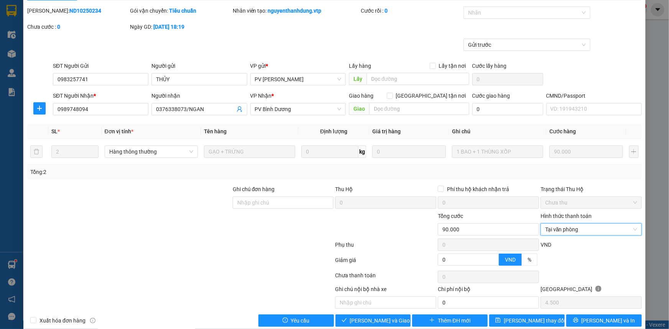
scroll to position [33, 0]
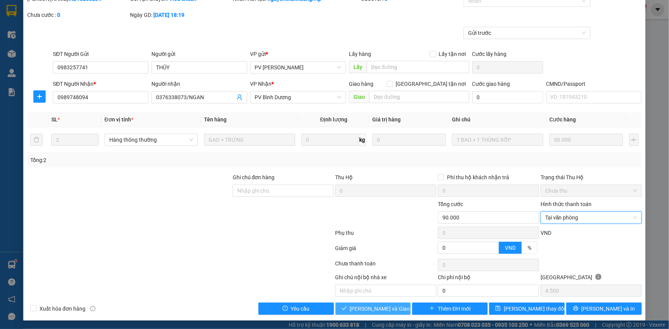
click at [377, 306] on span "[PERSON_NAME] và Giao hàng" at bounding box center [387, 309] width 74 height 8
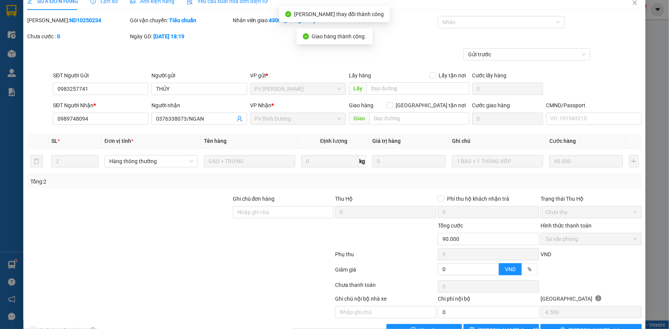
scroll to position [0, 0]
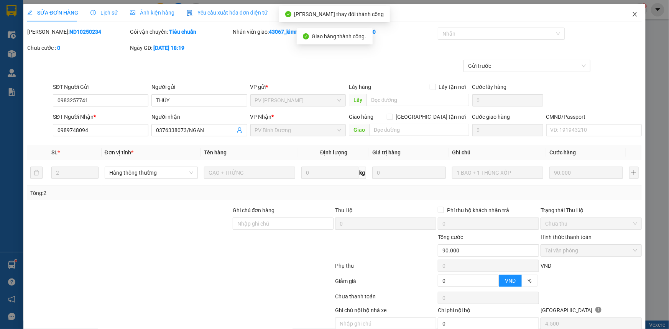
click at [632, 17] on icon "close" at bounding box center [635, 14] width 6 height 6
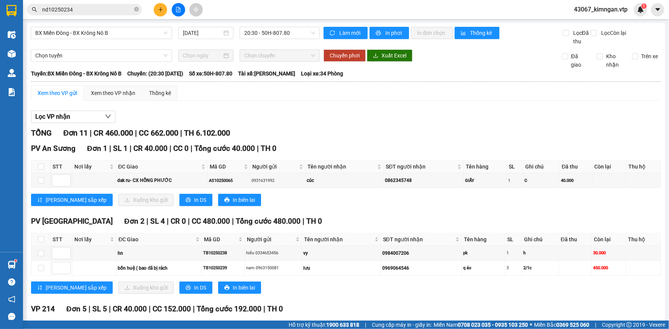
click at [116, 11] on input "nd10250234" at bounding box center [87, 9] width 90 height 8
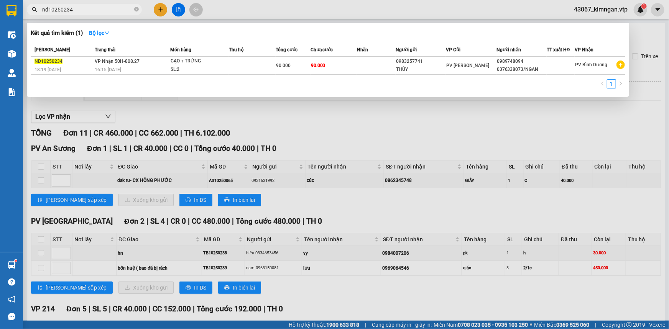
click at [116, 11] on input "nd10250234" at bounding box center [87, 9] width 90 height 8
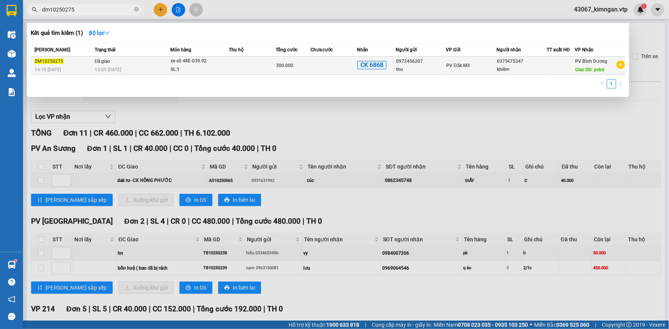
type input "dm10250275"
click at [150, 61] on td "Đã giao 15:05 [DATE]" at bounding box center [131, 66] width 77 height 18
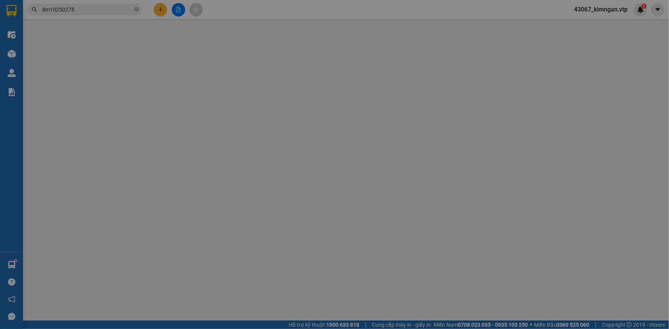
type input "0972456207"
type input "thu"
type input "0375475347"
type input "khiêm"
type input "pvbd"
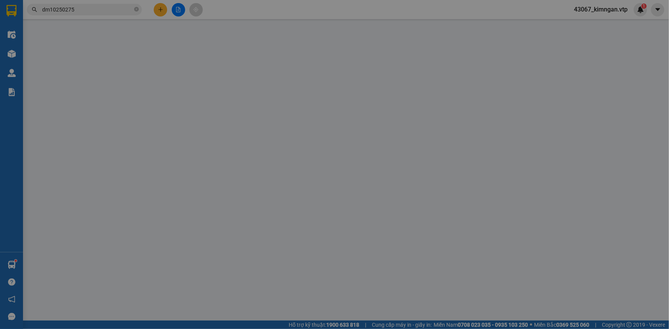
type input "xe số+cv+ck-ck 68-300k-11/10-14h10"
type input "0"
type input "300.000"
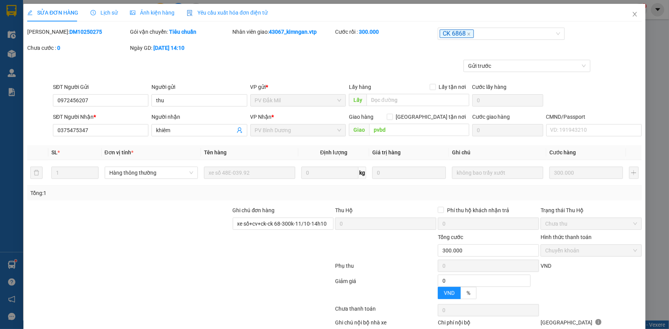
type input "15.000"
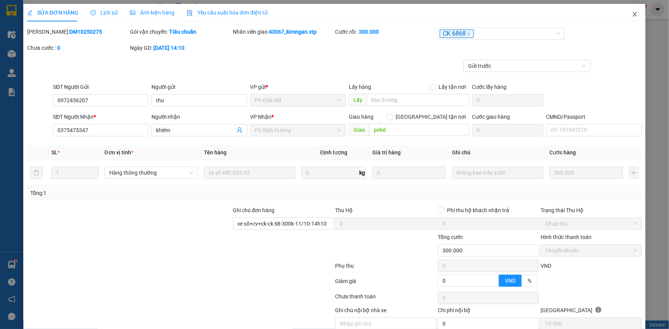
click at [633, 13] on icon "close" at bounding box center [635, 14] width 4 height 5
